Goal: Task Accomplishment & Management: Use online tool/utility

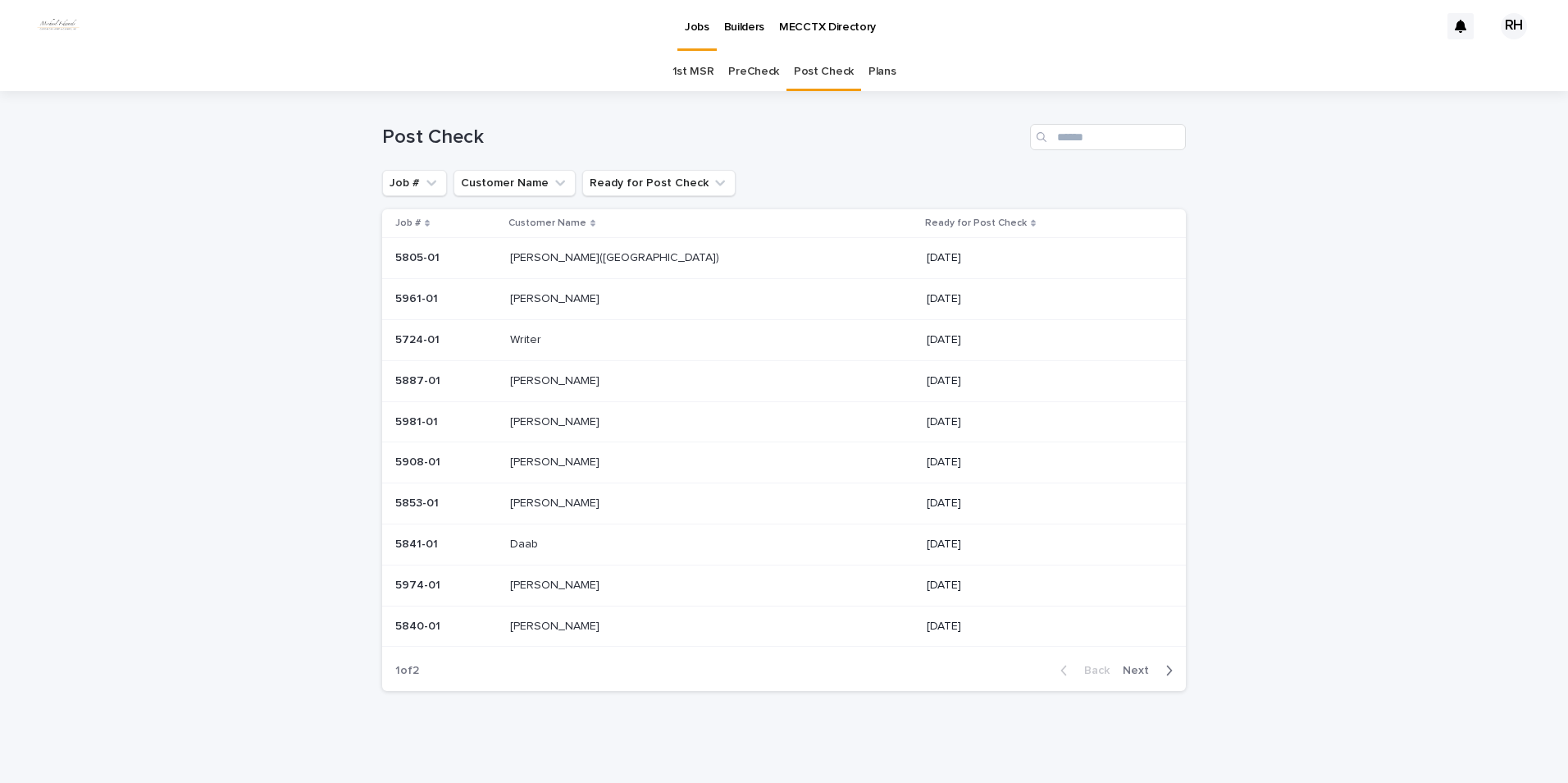
click at [540, 339] on p "Writer" at bounding box center [526, 338] width 34 height 18
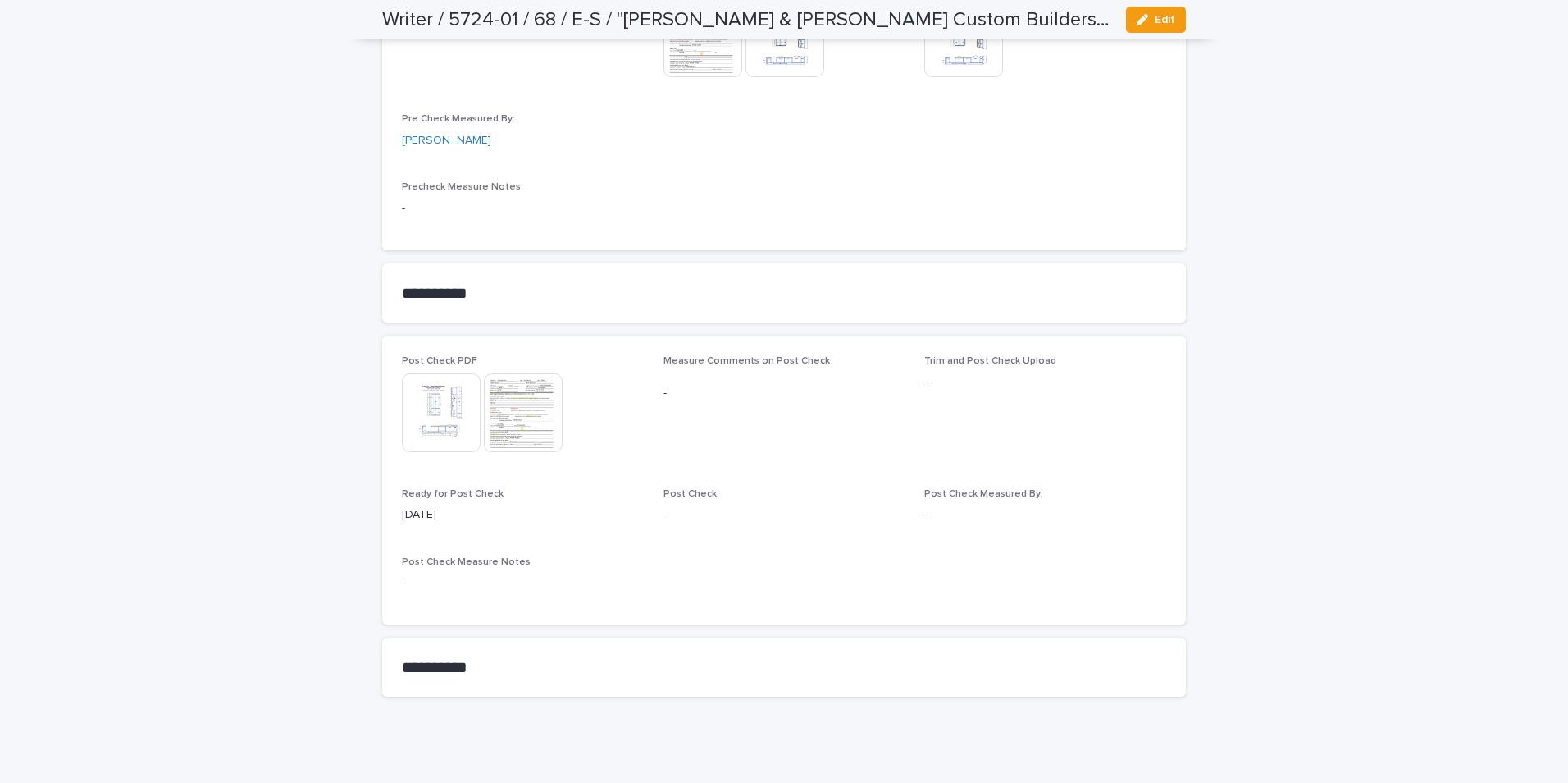
scroll to position [1559, 0]
click at [504, 411] on img at bounding box center [522, 411] width 79 height 79
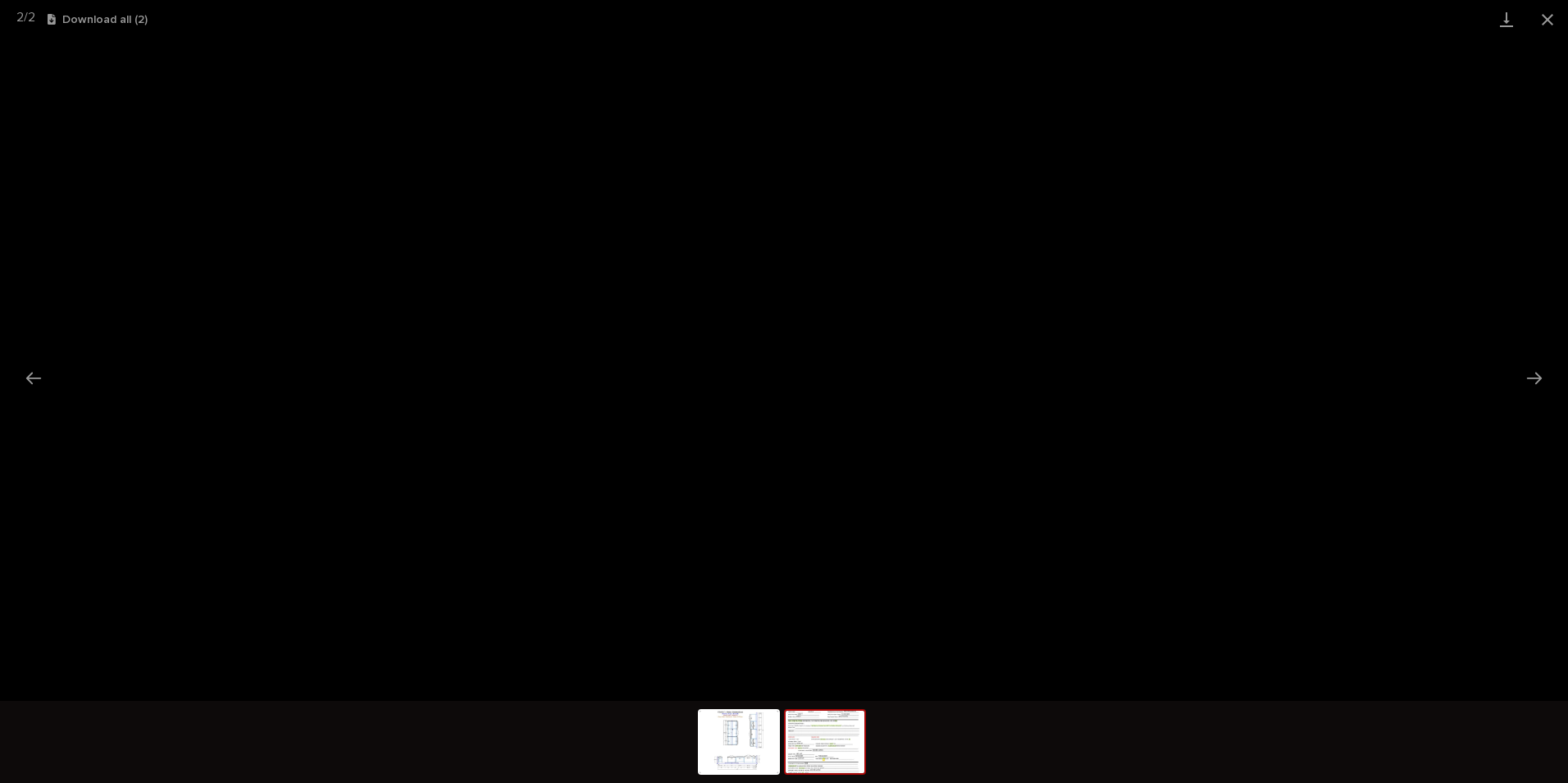
click at [1544, 20] on button "Close gallery" at bounding box center [1548, 20] width 41 height 39
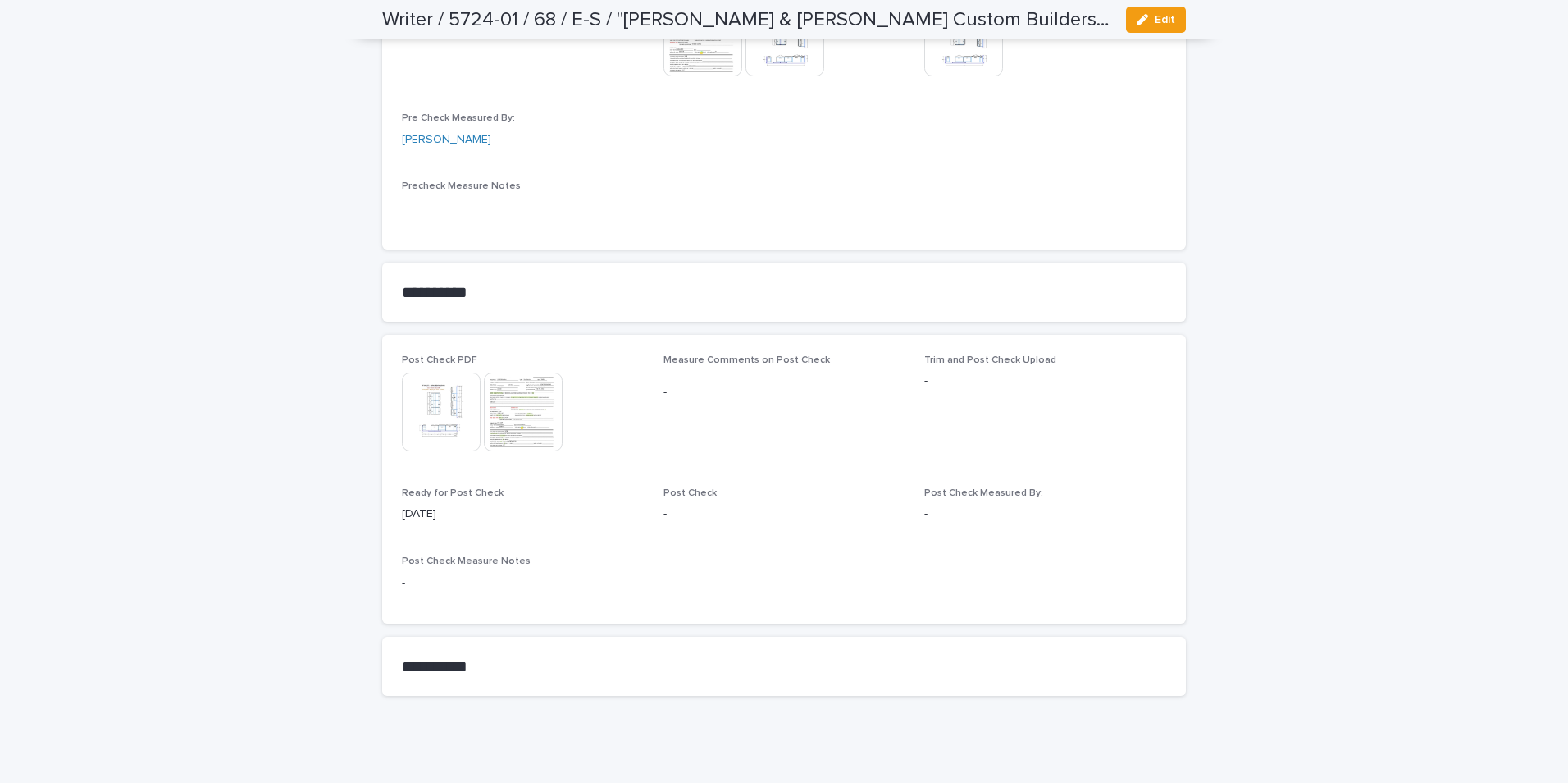
click at [417, 416] on img at bounding box center [440, 411] width 79 height 79
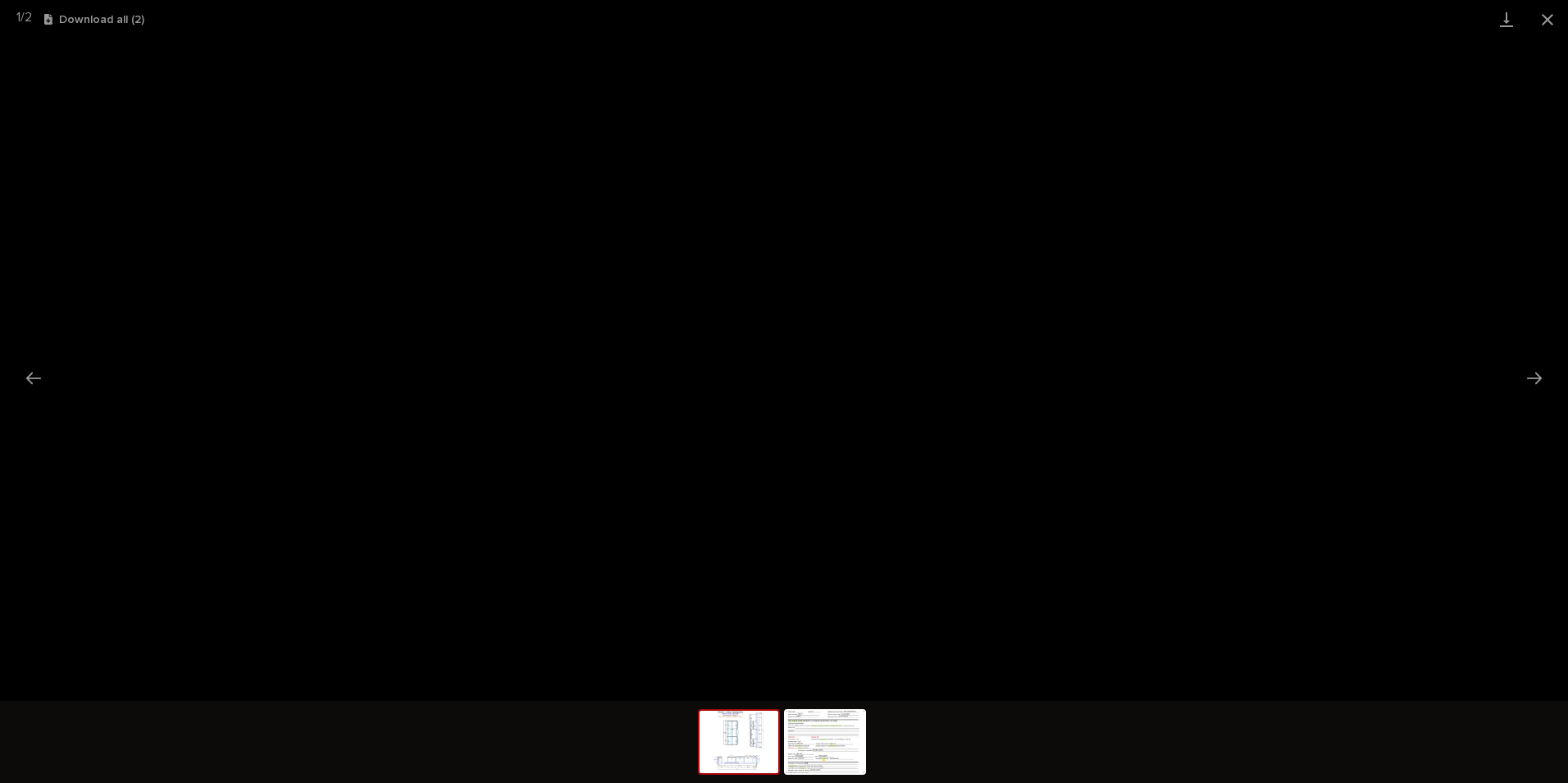
click at [1547, 19] on button "Close gallery" at bounding box center [1548, 20] width 41 height 39
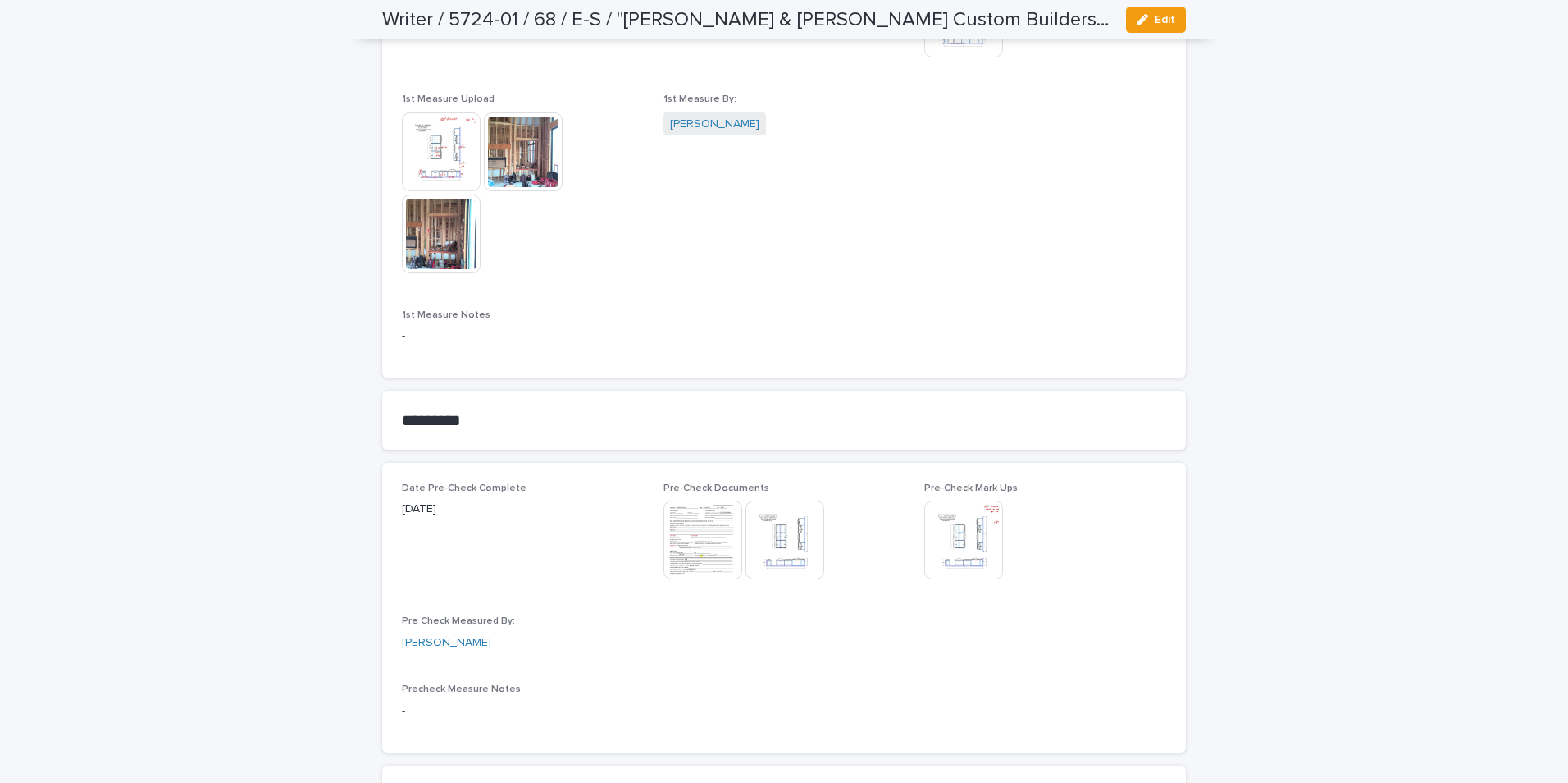
scroll to position [1067, 0]
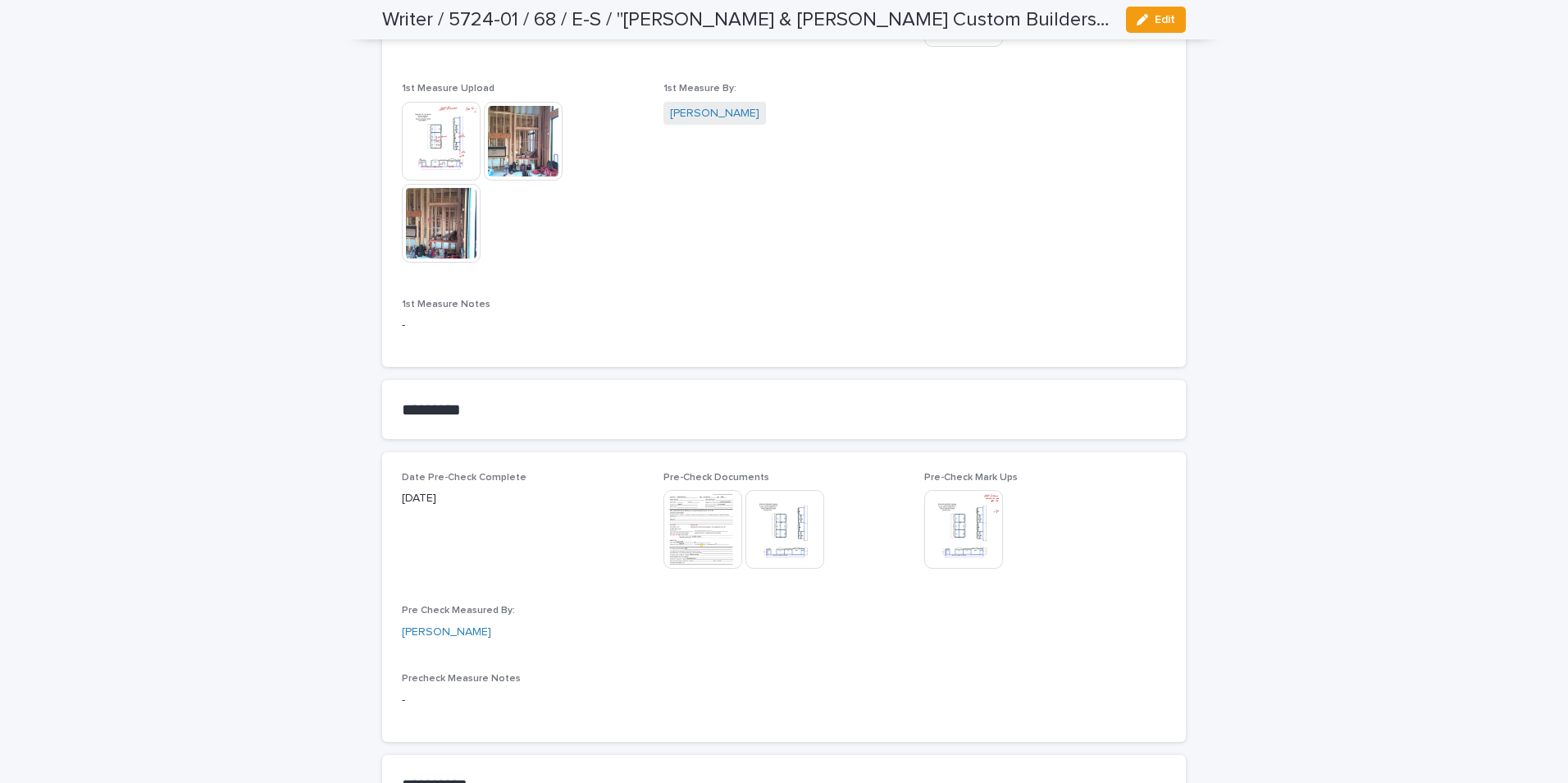
click at [440, 227] on img at bounding box center [440, 222] width 79 height 79
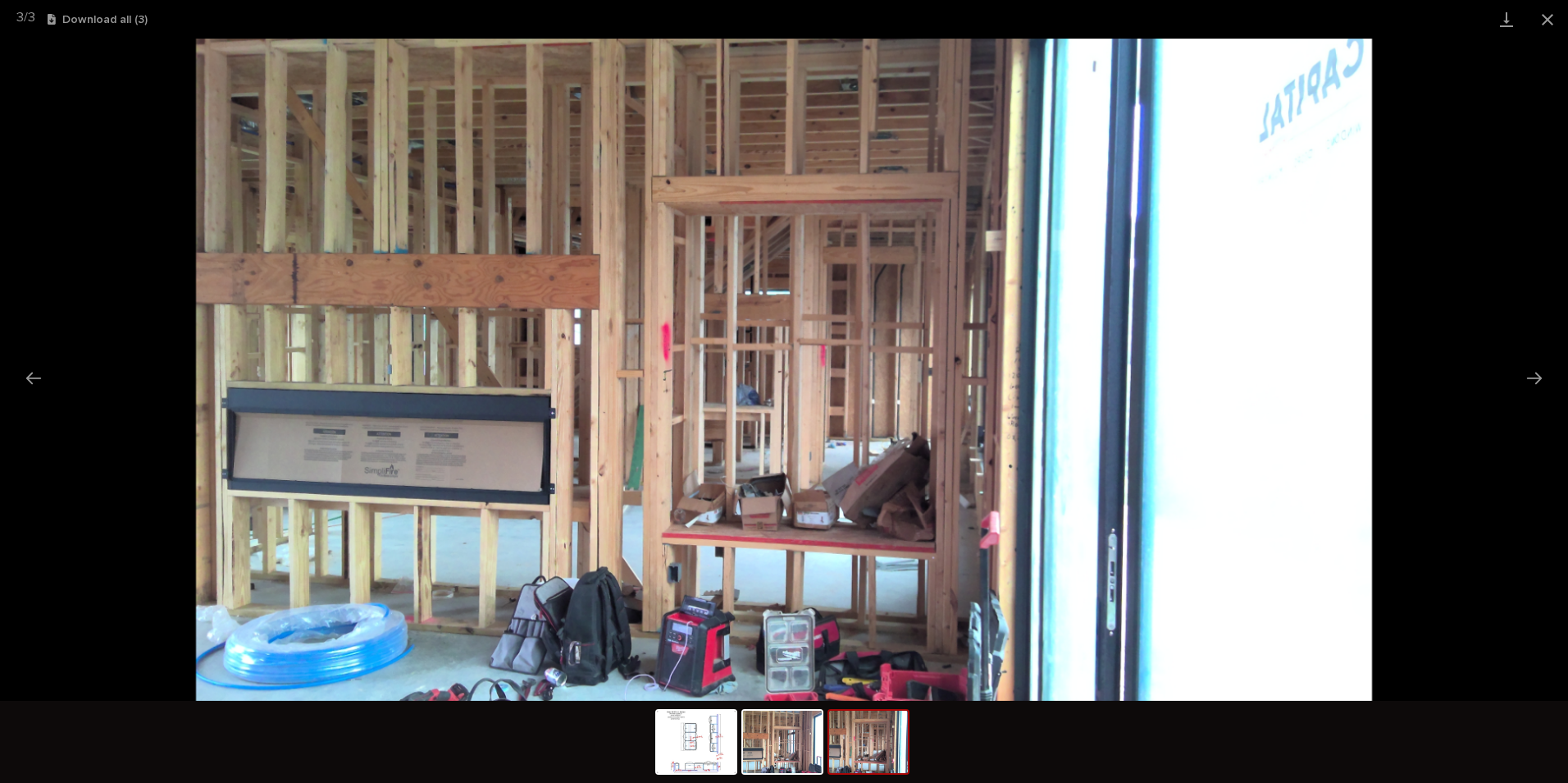
click at [1547, 13] on button "Close gallery" at bounding box center [1548, 20] width 41 height 39
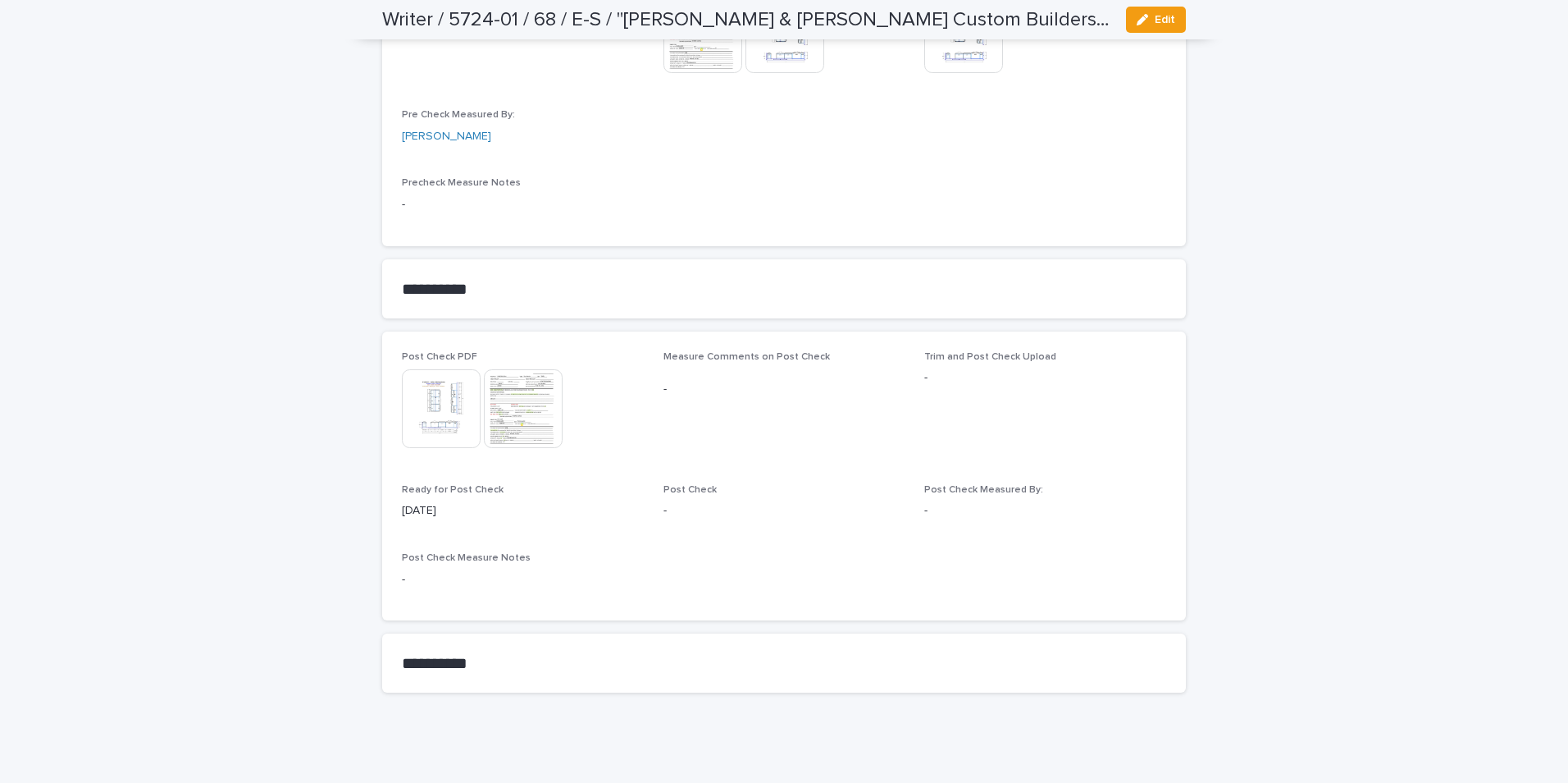
scroll to position [1567, 0]
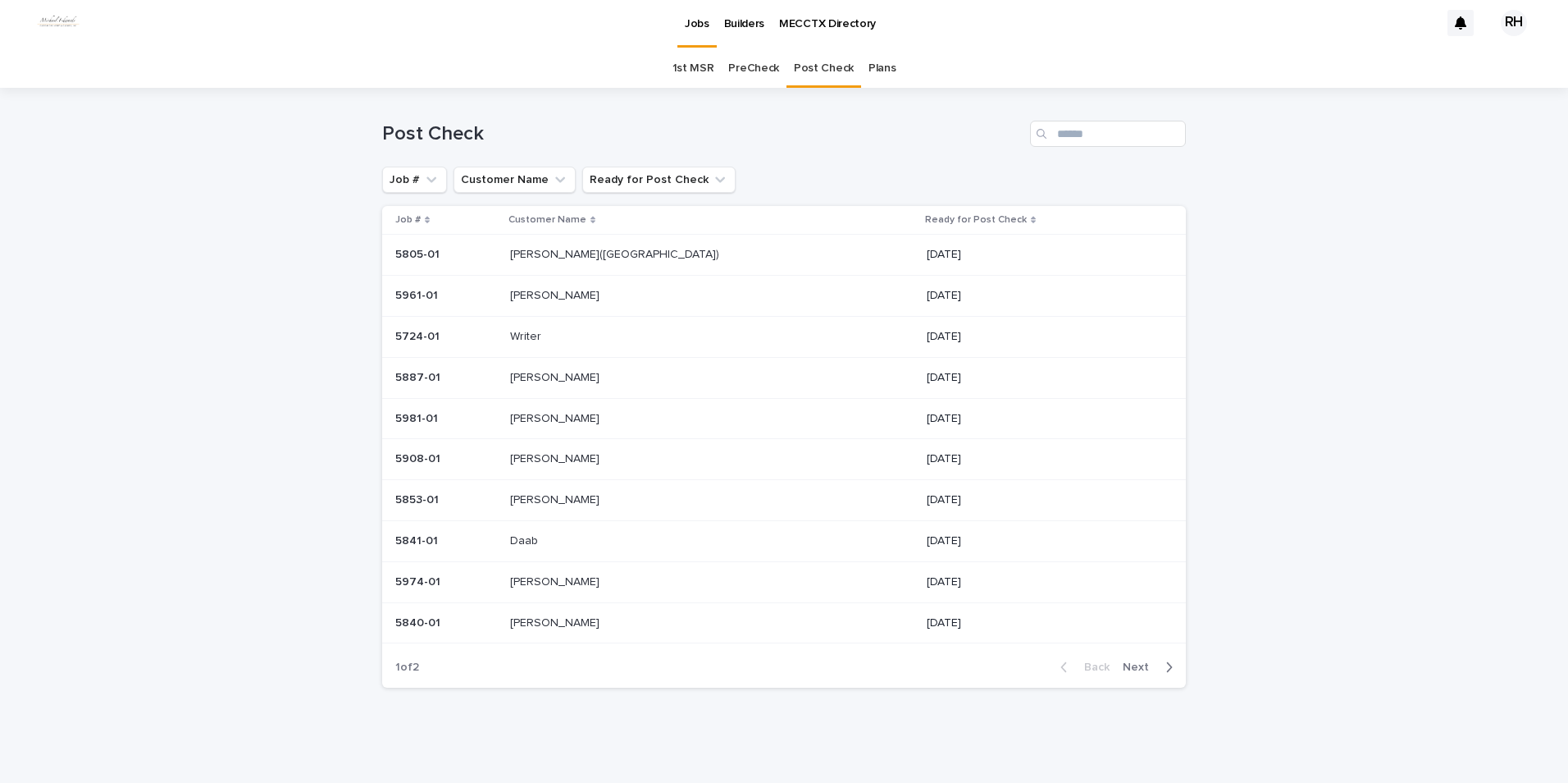
scroll to position [3, 0]
click at [551, 457] on p "[PERSON_NAME]" at bounding box center [555, 457] width 93 height 18
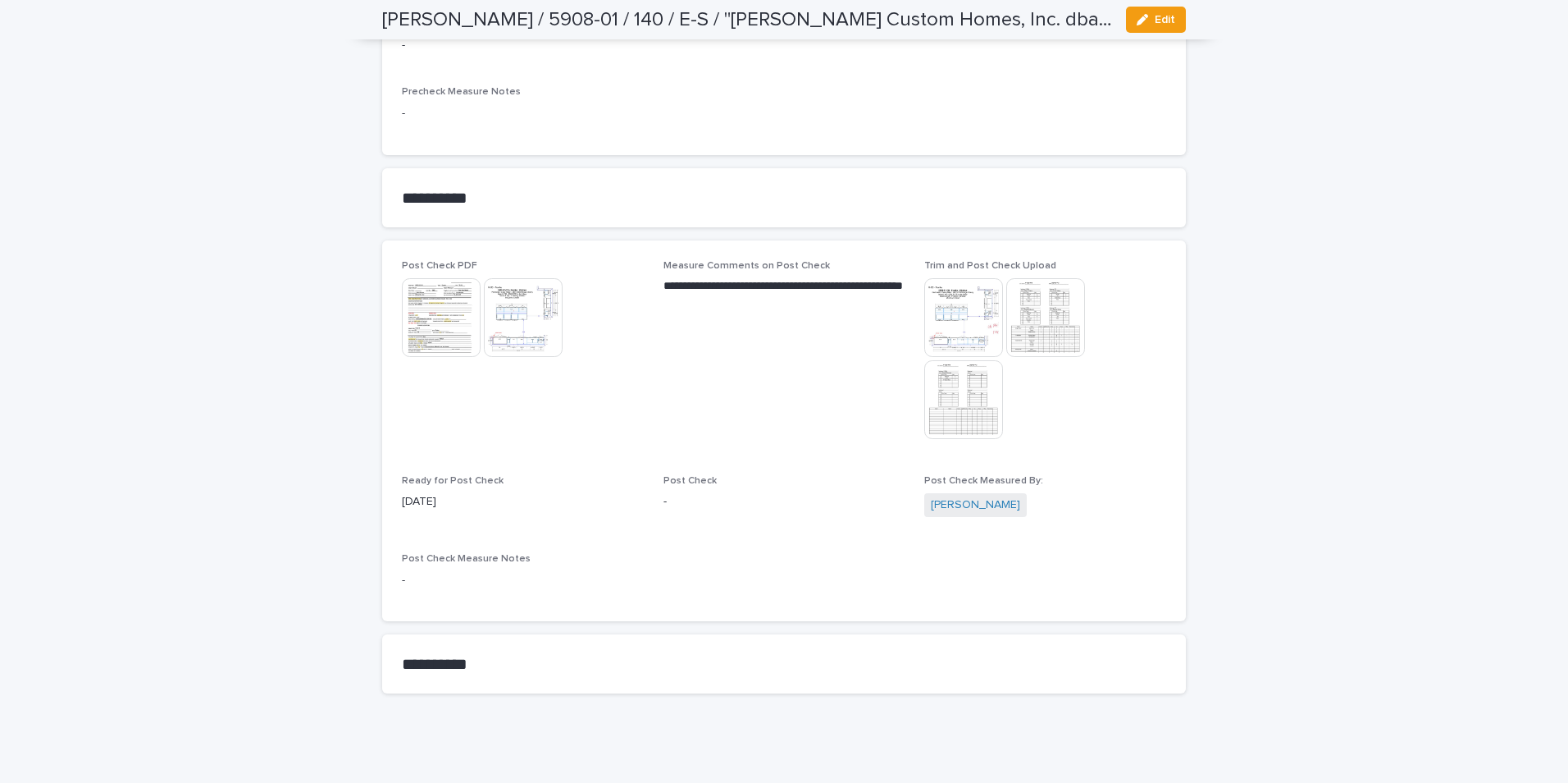
scroll to position [1659, 0]
click at [516, 311] on img at bounding box center [522, 311] width 79 height 79
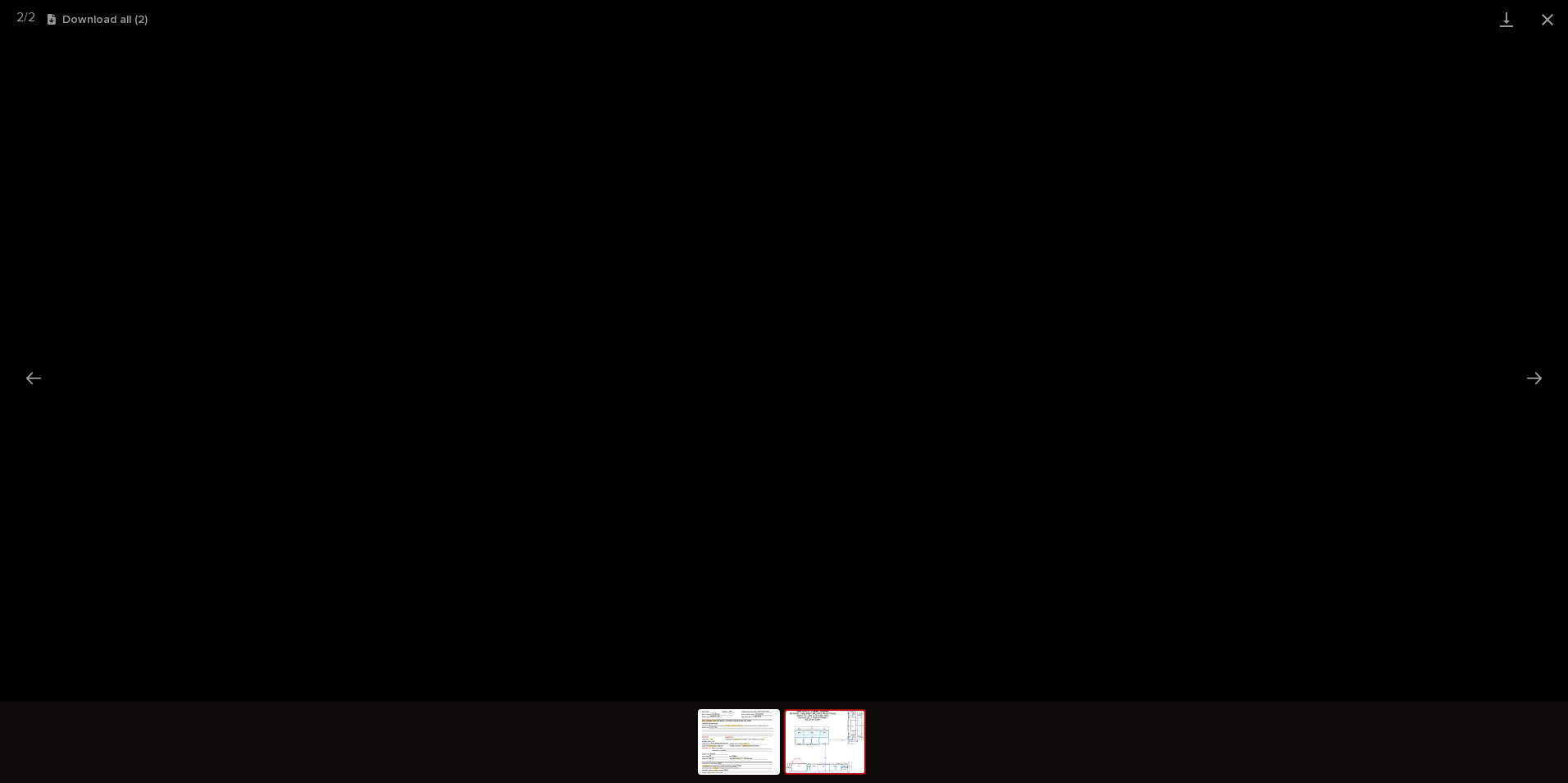
click at [1546, 18] on button "Close gallery" at bounding box center [1548, 20] width 41 height 39
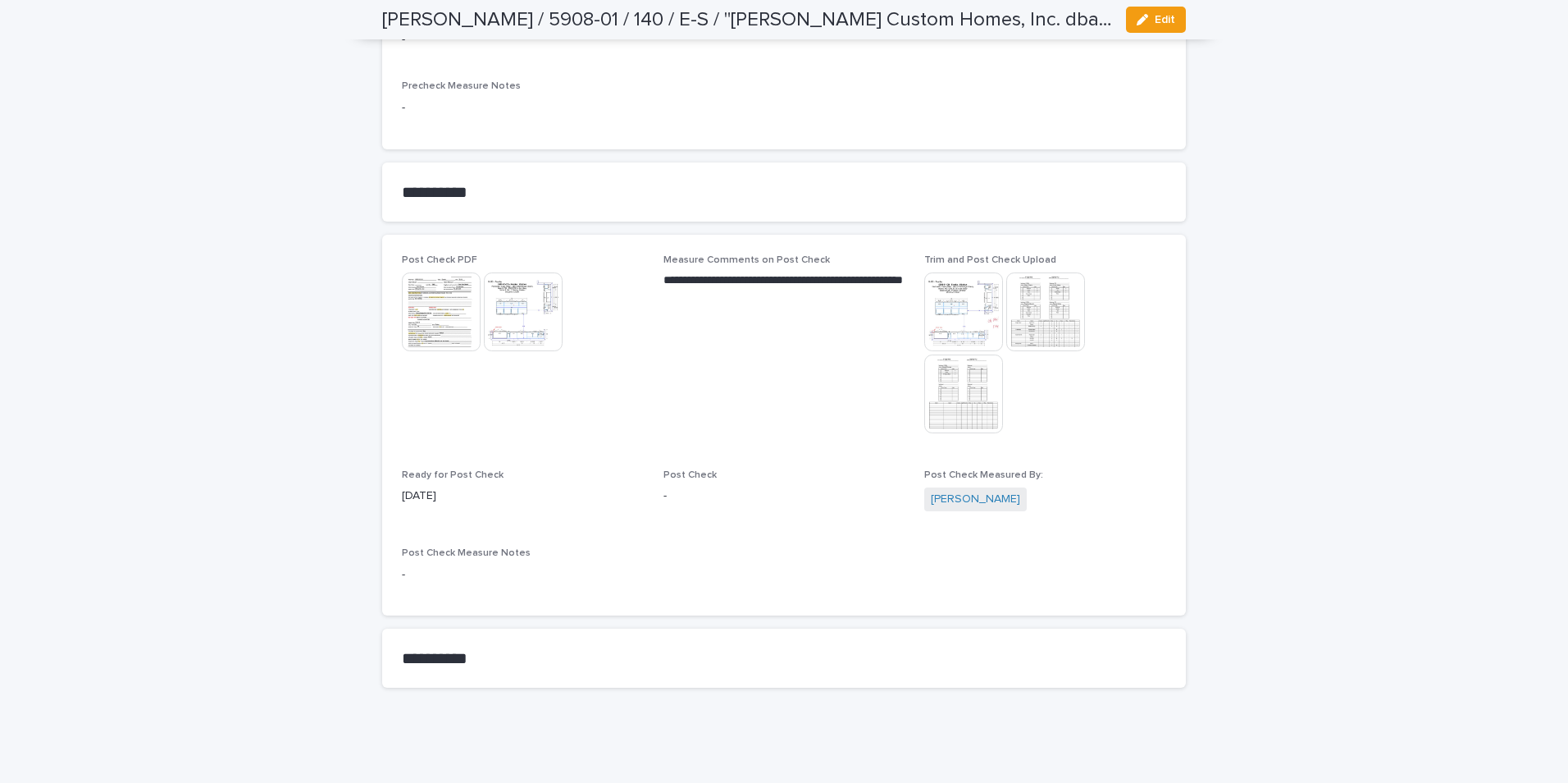
click at [937, 402] on img at bounding box center [963, 393] width 79 height 79
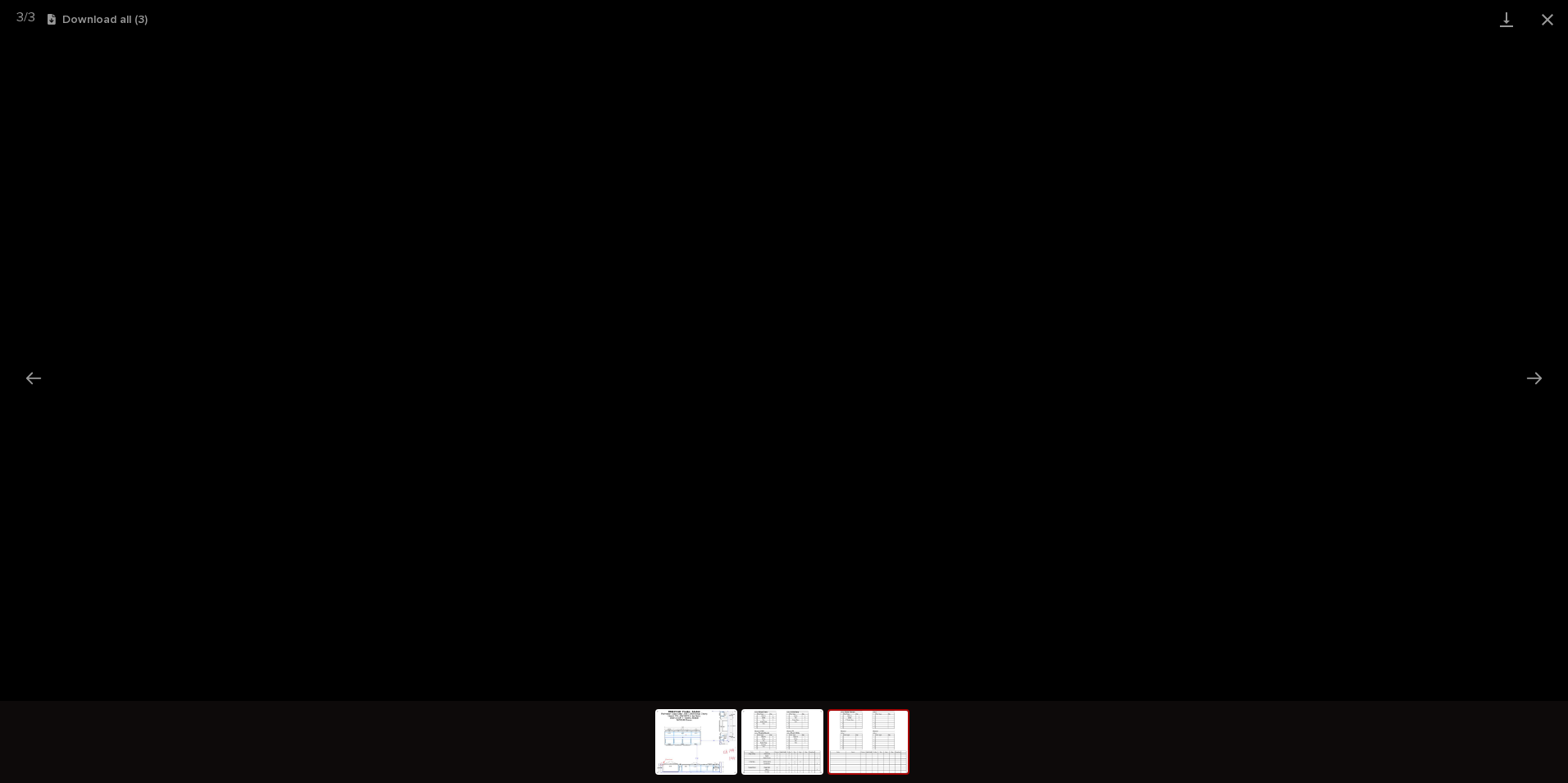
drag, startPoint x: 1549, startPoint y: 19, endPoint x: 1524, endPoint y: 35, distance: 29.7
click at [1549, 19] on button "Close gallery" at bounding box center [1548, 20] width 41 height 39
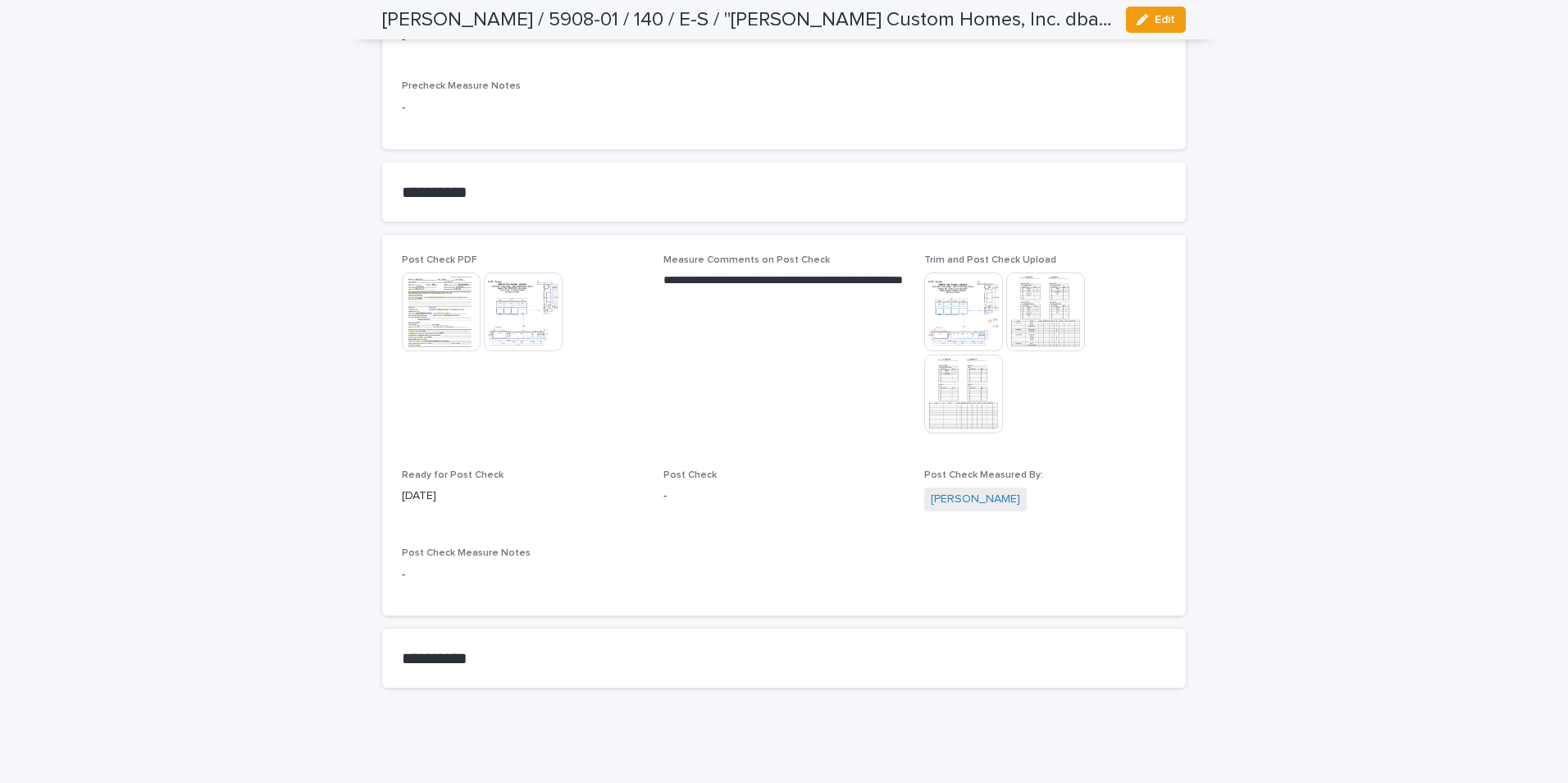
click at [1158, 22] on span "Edit" at bounding box center [1165, 20] width 20 height 12
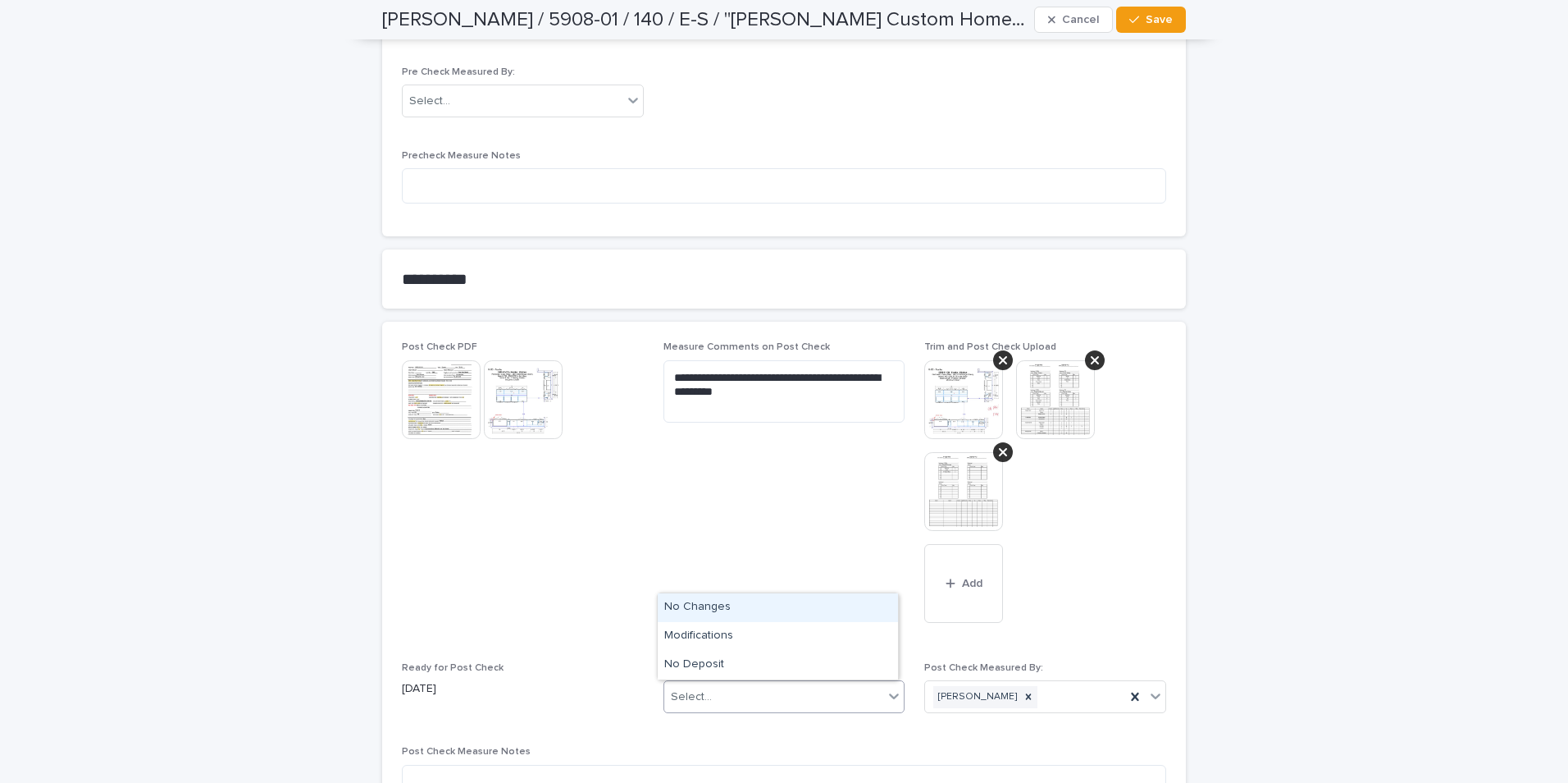
click at [769, 701] on div "Select..." at bounding box center [774, 697] width 219 height 27
click at [701, 604] on div "No Changes" at bounding box center [778, 607] width 241 height 28
click at [1156, 23] on span "Save" at bounding box center [1159, 20] width 27 height 12
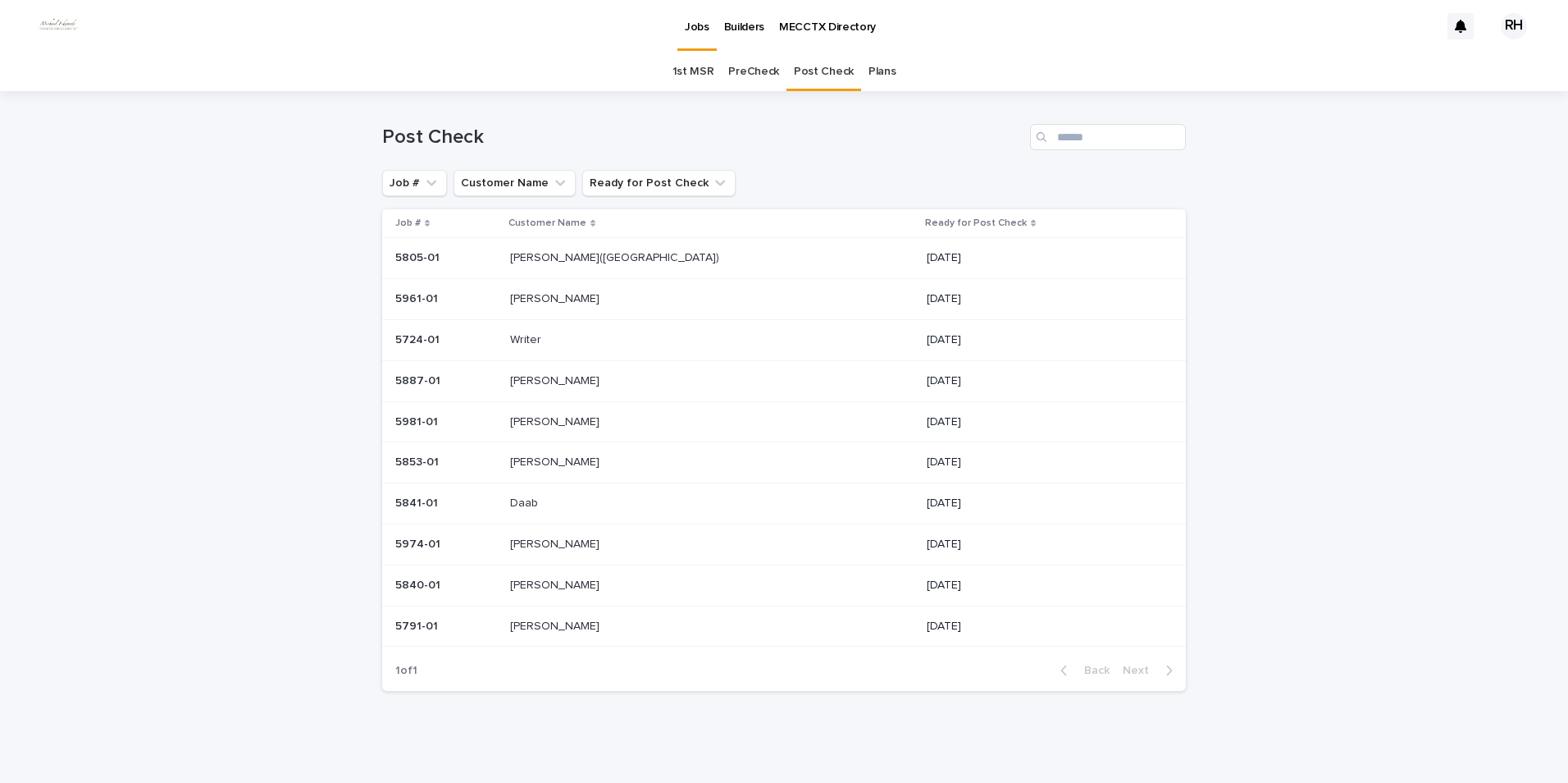
click at [553, 378] on p "[PERSON_NAME]" at bounding box center [555, 379] width 93 height 18
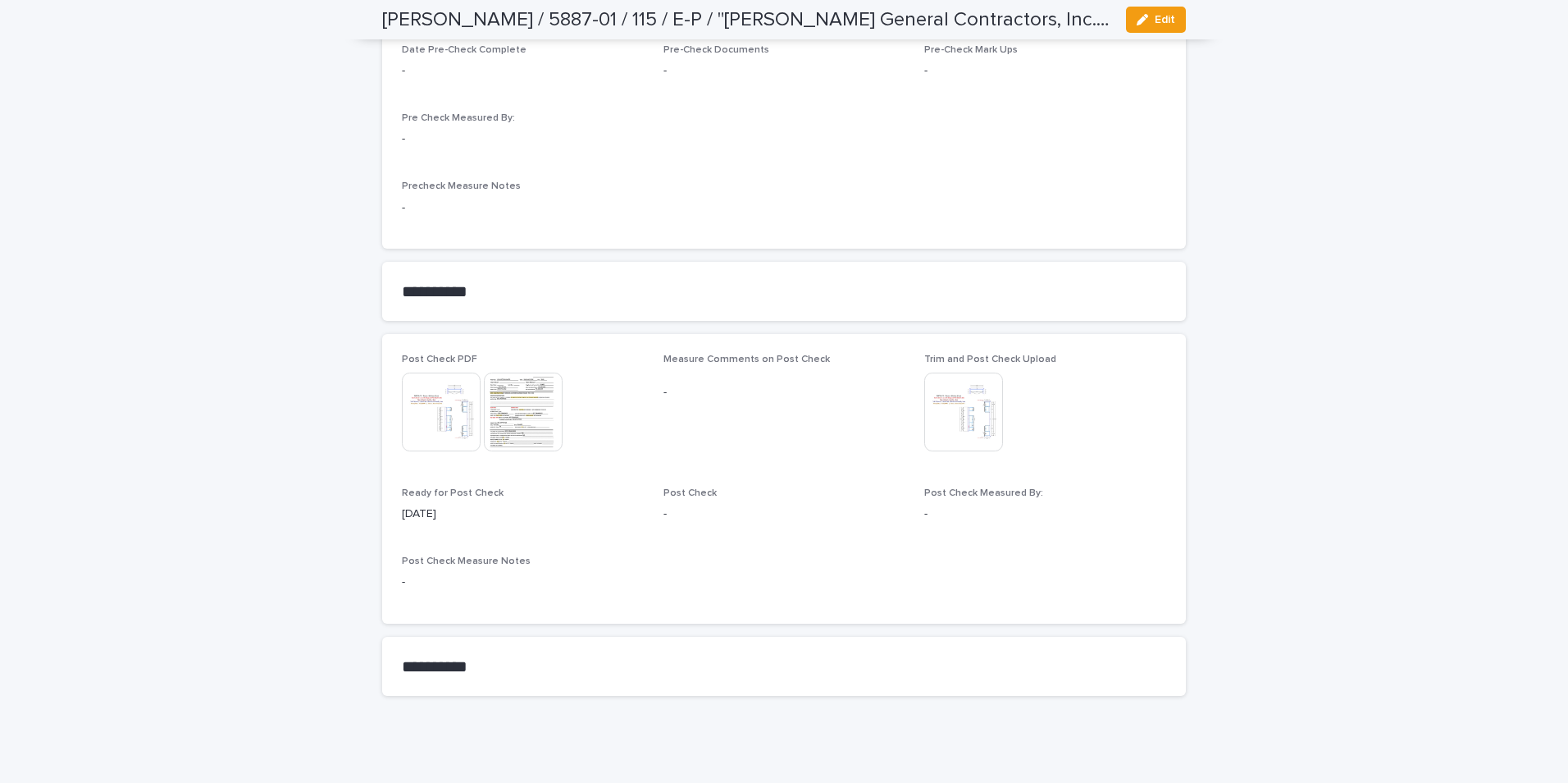
scroll to position [1503, 0]
